Goal: Information Seeking & Learning: Learn about a topic

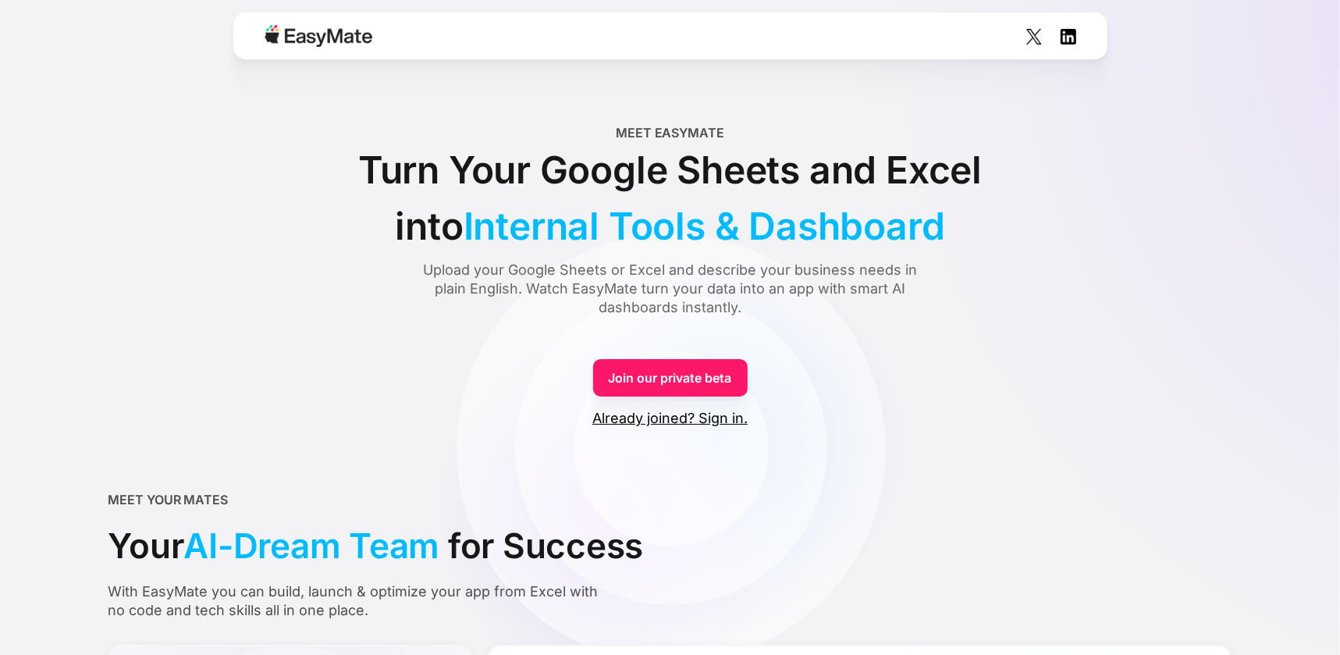
click at [922, 397] on form "Join our private beta Already joined? Sign in." at bounding box center [671, 386] width 1124 height 83
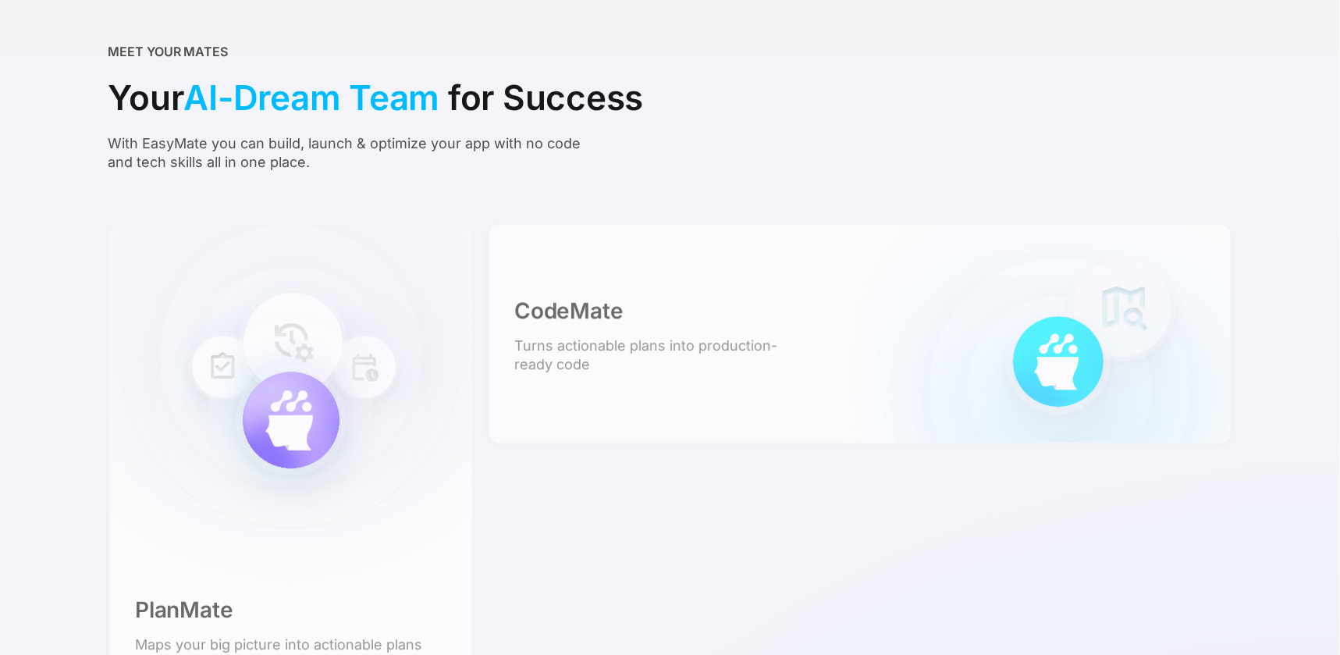
scroll to position [1191, 0]
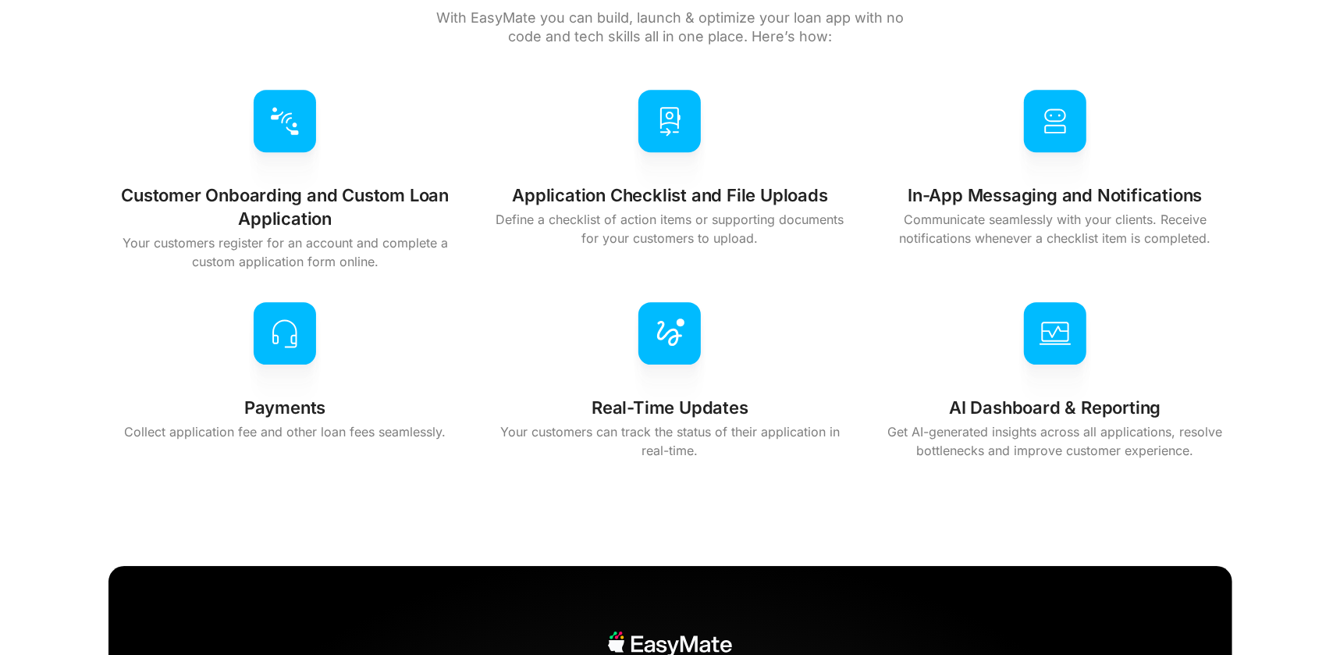
scroll to position [3991, 0]
